Goal: Task Accomplishment & Management: Manage account settings

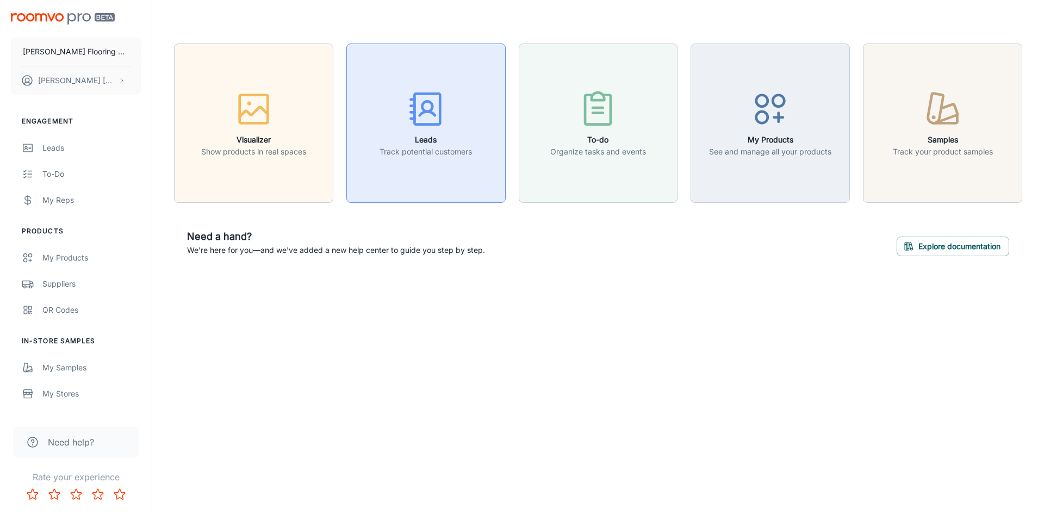
click at [428, 140] on h6 "Leads" at bounding box center [426, 140] width 92 height 12
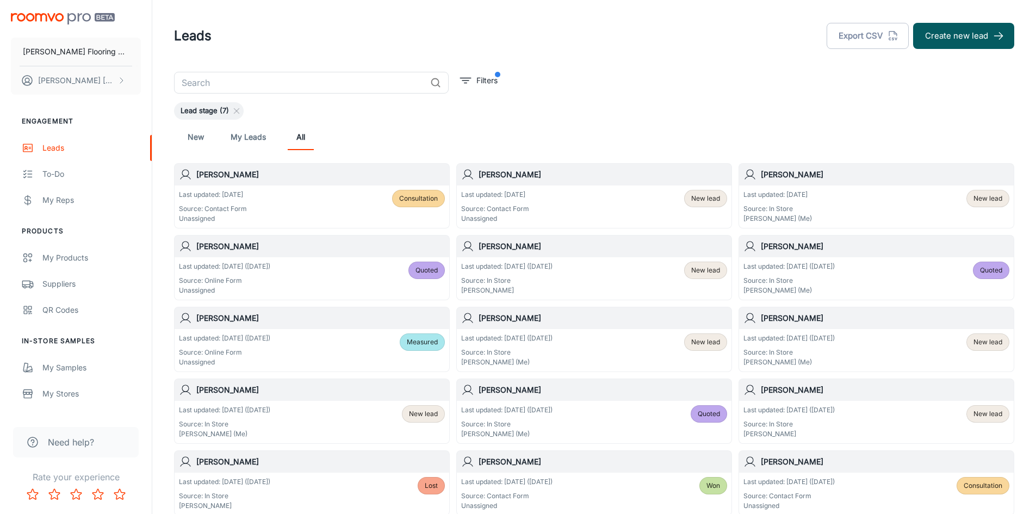
click at [624, 271] on div "Last updated: [DATE] ([DATE]) Source: In Store [PERSON_NAME] New lead" at bounding box center [594, 279] width 266 height 34
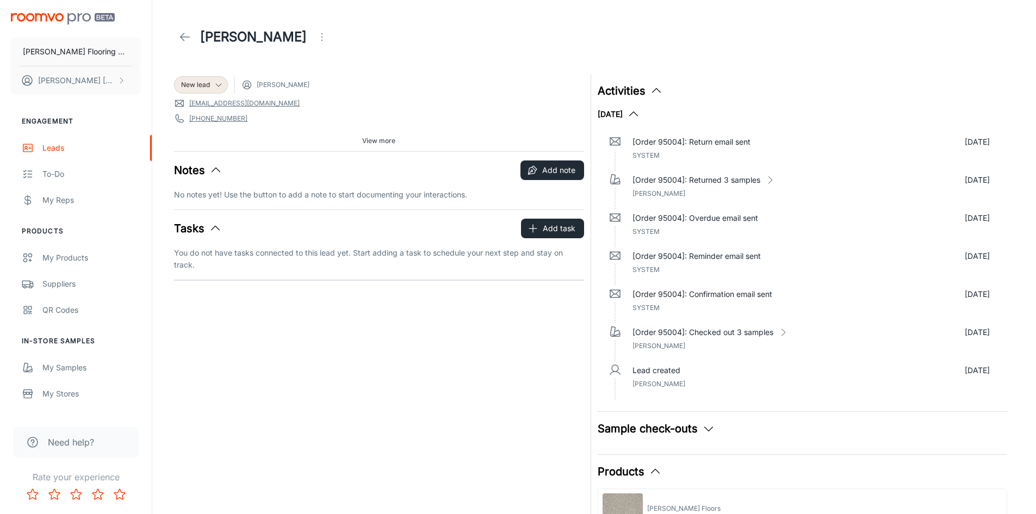
click at [372, 140] on span "View more" at bounding box center [378, 141] width 33 height 10
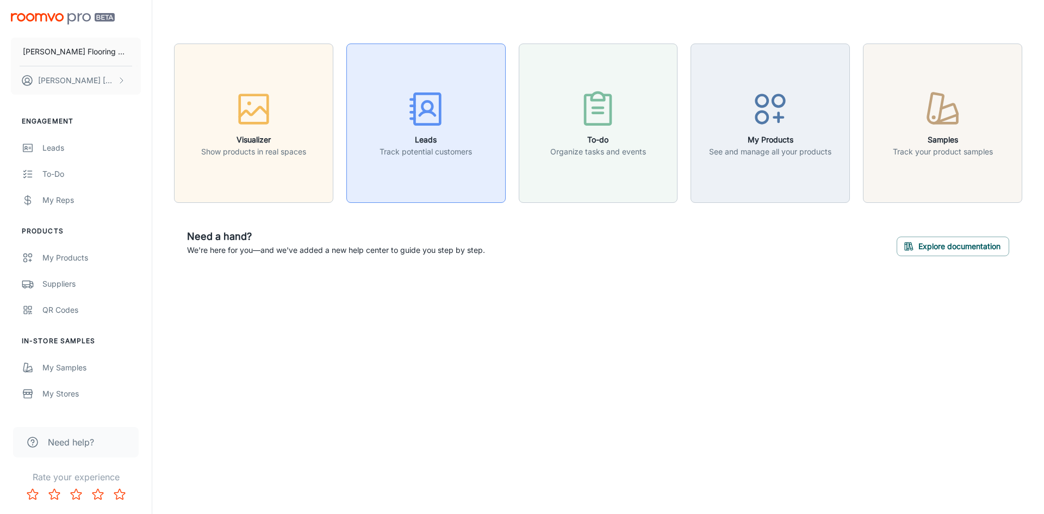
click at [439, 131] on div "button" at bounding box center [426, 111] width 92 height 45
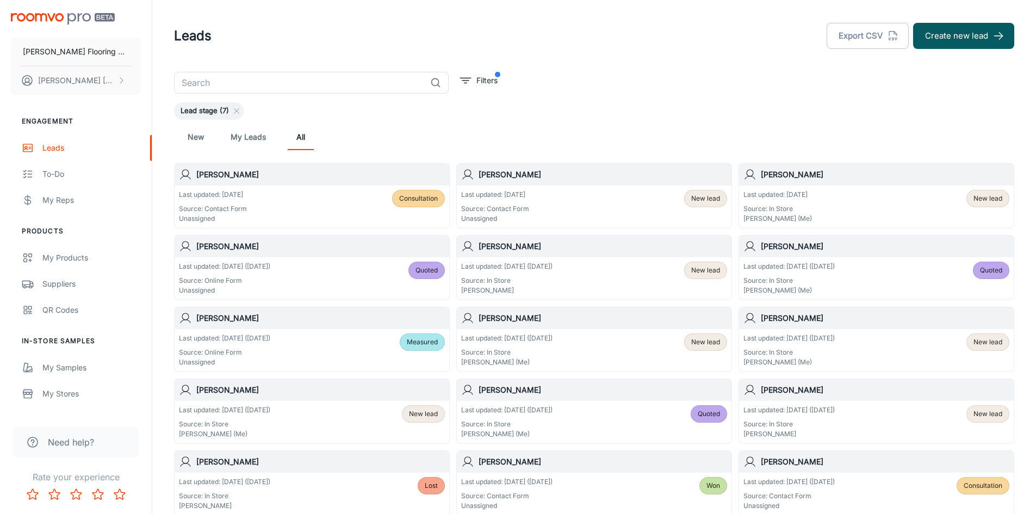
click at [572, 278] on div "Last updated: Aug 13 (1 days ago) Source: In Store Patrick Horrigan New lead" at bounding box center [594, 279] width 266 height 34
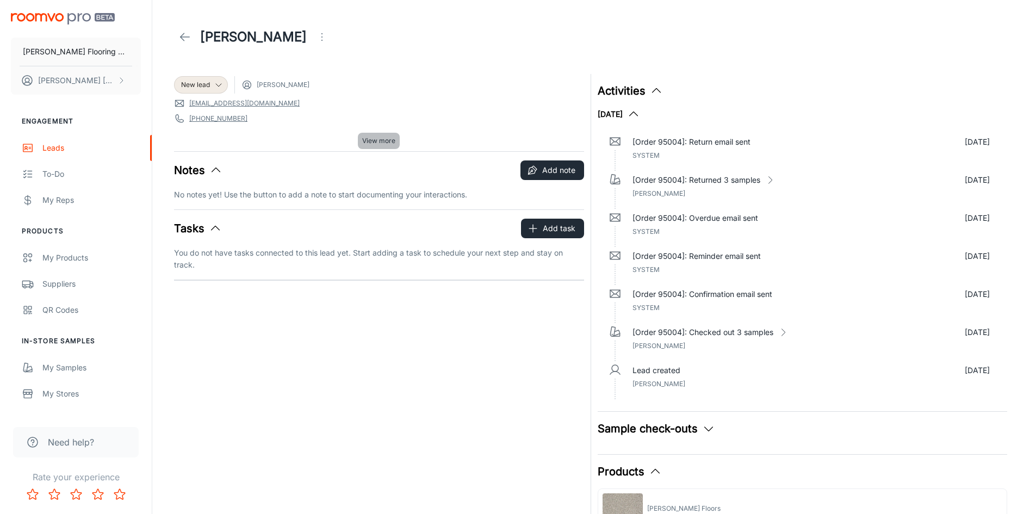
click at [377, 140] on span "View more" at bounding box center [378, 141] width 33 height 10
